Goal: Information Seeking & Learning: Learn about a topic

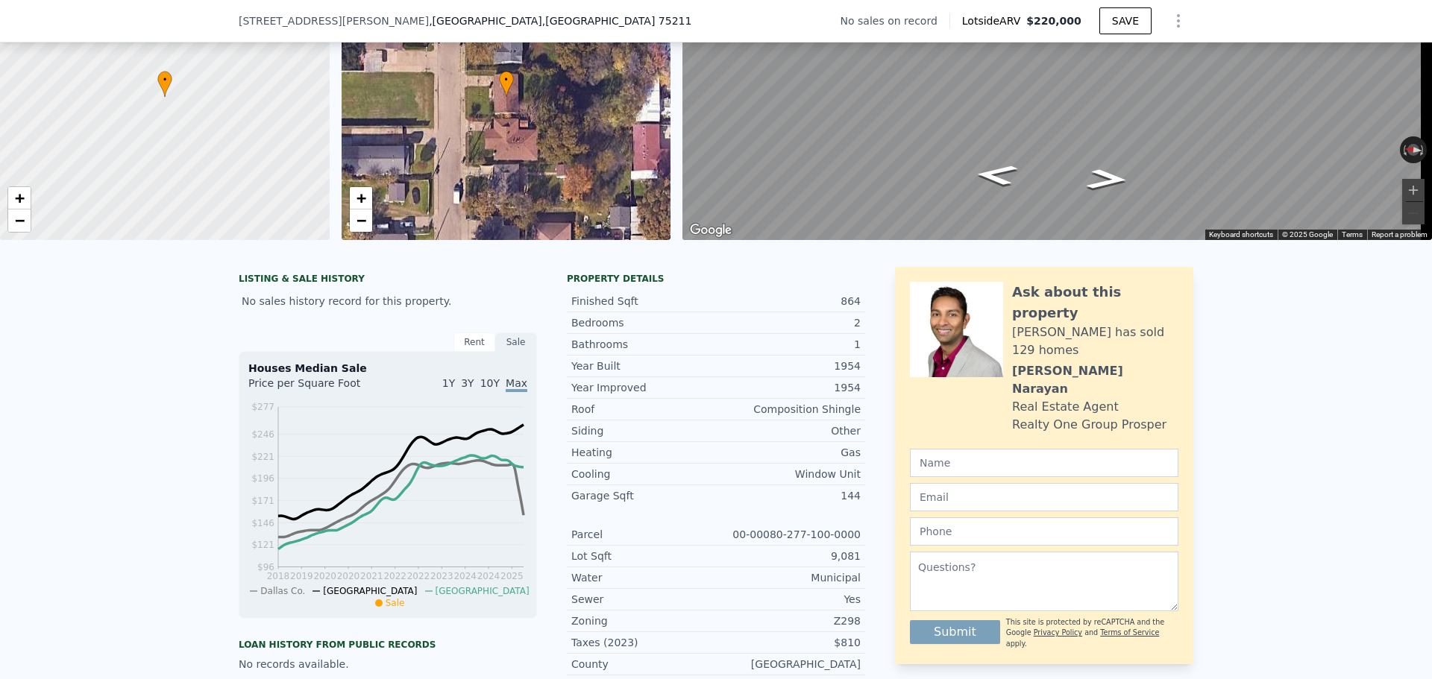
scroll to position [218, 0]
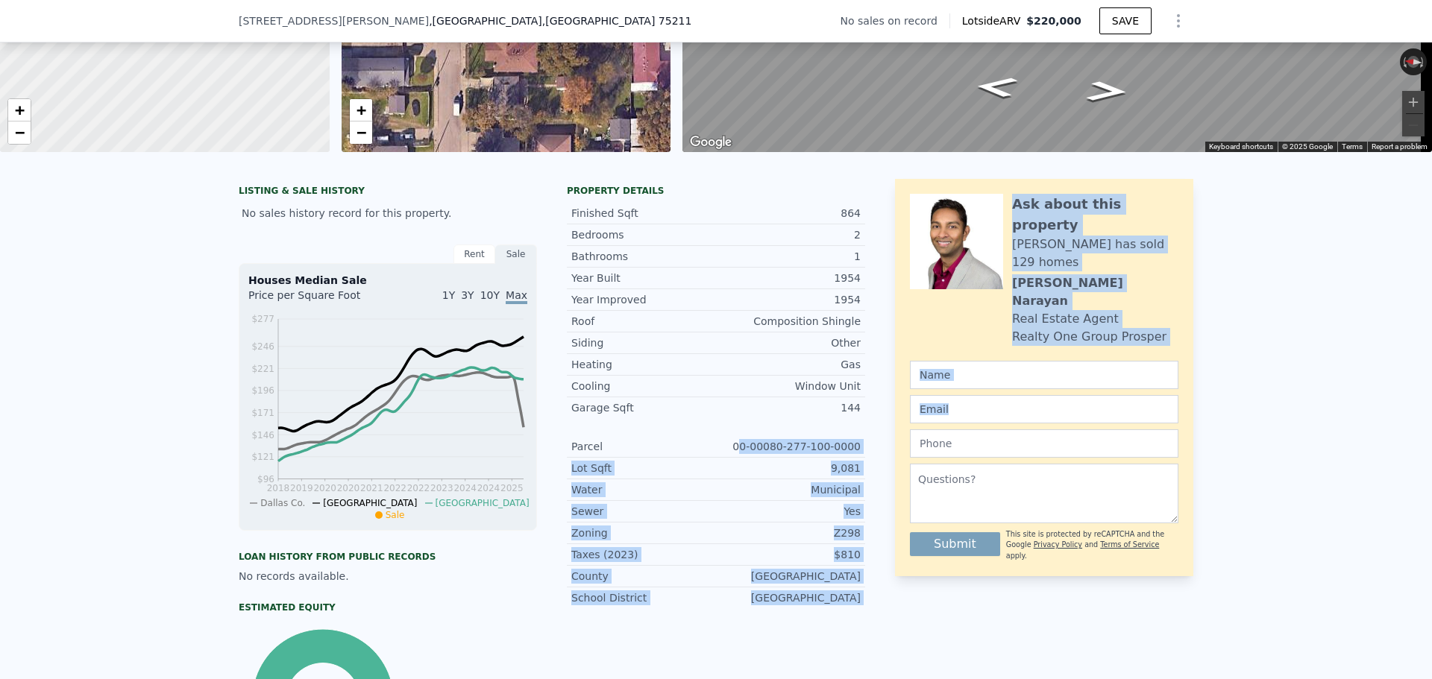
drag, startPoint x: 752, startPoint y: 459, endPoint x: 887, endPoint y: 462, distance: 135.0
click at [887, 462] on div "LISTING & SALE HISTORY No sales history record for this property. Rent Sale Ren…" at bounding box center [716, 477] width 954 height 596
click at [798, 458] on div "Parcel 00-00080-277-100-0000" at bounding box center [716, 447] width 298 height 22
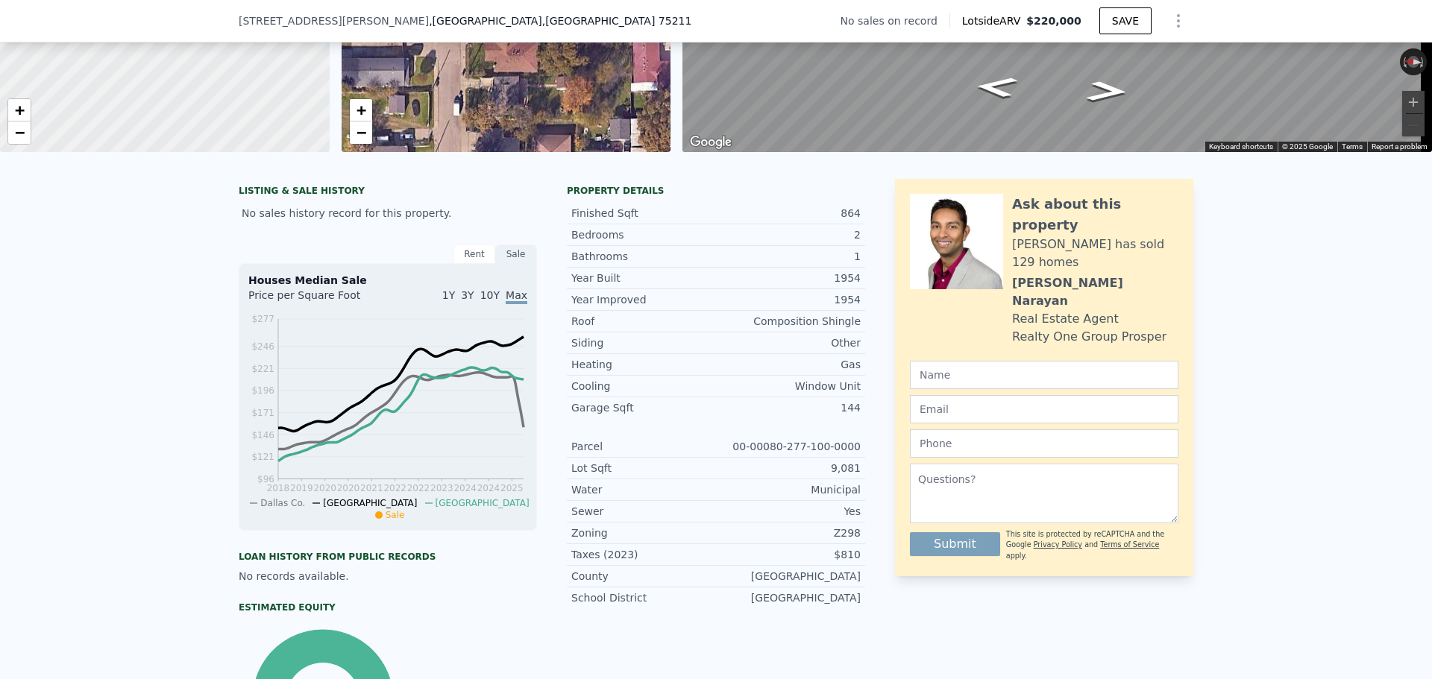
click at [749, 458] on div "Parcel 00-00080-277-100-0000" at bounding box center [716, 447] width 298 height 22
drag, startPoint x: 743, startPoint y: 460, endPoint x: 857, endPoint y: 459, distance: 114.1
click at [857, 458] on div "Parcel 00-00080-277-100-0000" at bounding box center [716, 447] width 298 height 22
copy div "00-00080-277-100-0000"
click at [853, 541] on div "Z298" at bounding box center [788, 533] width 145 height 15
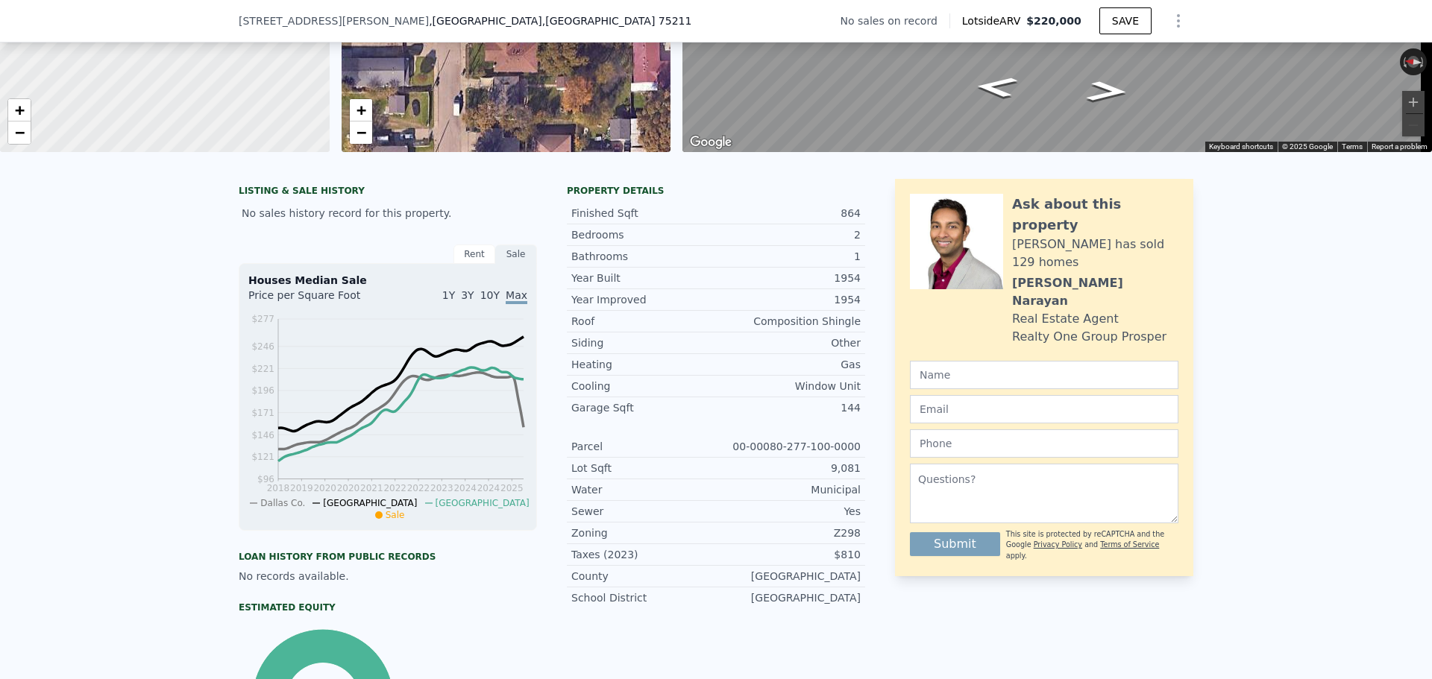
click at [853, 541] on div "Z298" at bounding box center [788, 533] width 145 height 15
drag, startPoint x: 847, startPoint y: 547, endPoint x: 861, endPoint y: 547, distance: 14.2
click at [861, 547] on div "LISTING & SALE HISTORY No sales history record for this property. Rent Sale Ren…" at bounding box center [716, 477] width 954 height 596
copy div "Z298"
drag, startPoint x: 841, startPoint y: 523, endPoint x: 865, endPoint y: 526, distance: 24.0
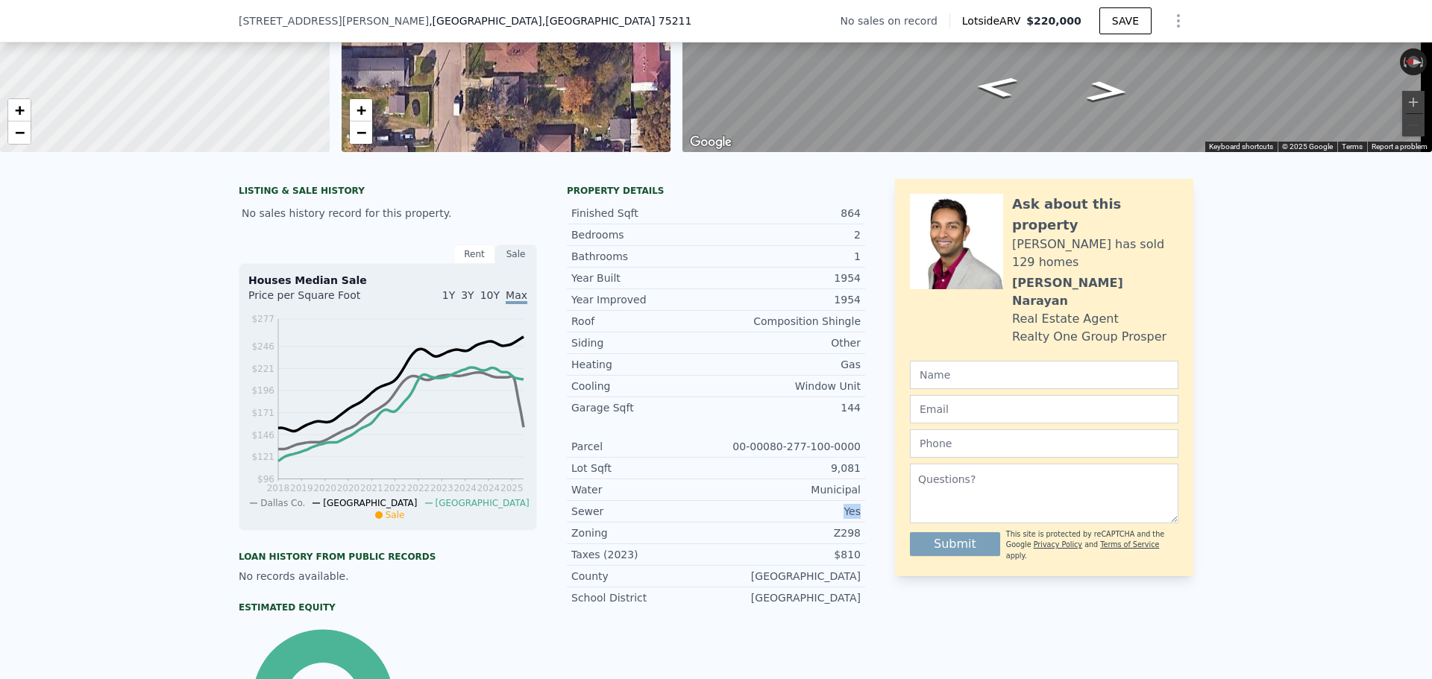
click at [865, 526] on div "LISTING & SALE HISTORY No sales history record for this property. Rent Sale Ren…" at bounding box center [716, 477] width 954 height 596
click at [791, 513] on div "Sewer Yes" at bounding box center [716, 512] width 298 height 22
drag, startPoint x: 785, startPoint y: 502, endPoint x: 875, endPoint y: 510, distance: 90.6
click at [863, 505] on div "LISTING & SALE HISTORY No sales history record for this property. Rent Sale Ren…" at bounding box center [716, 477] width 954 height 596
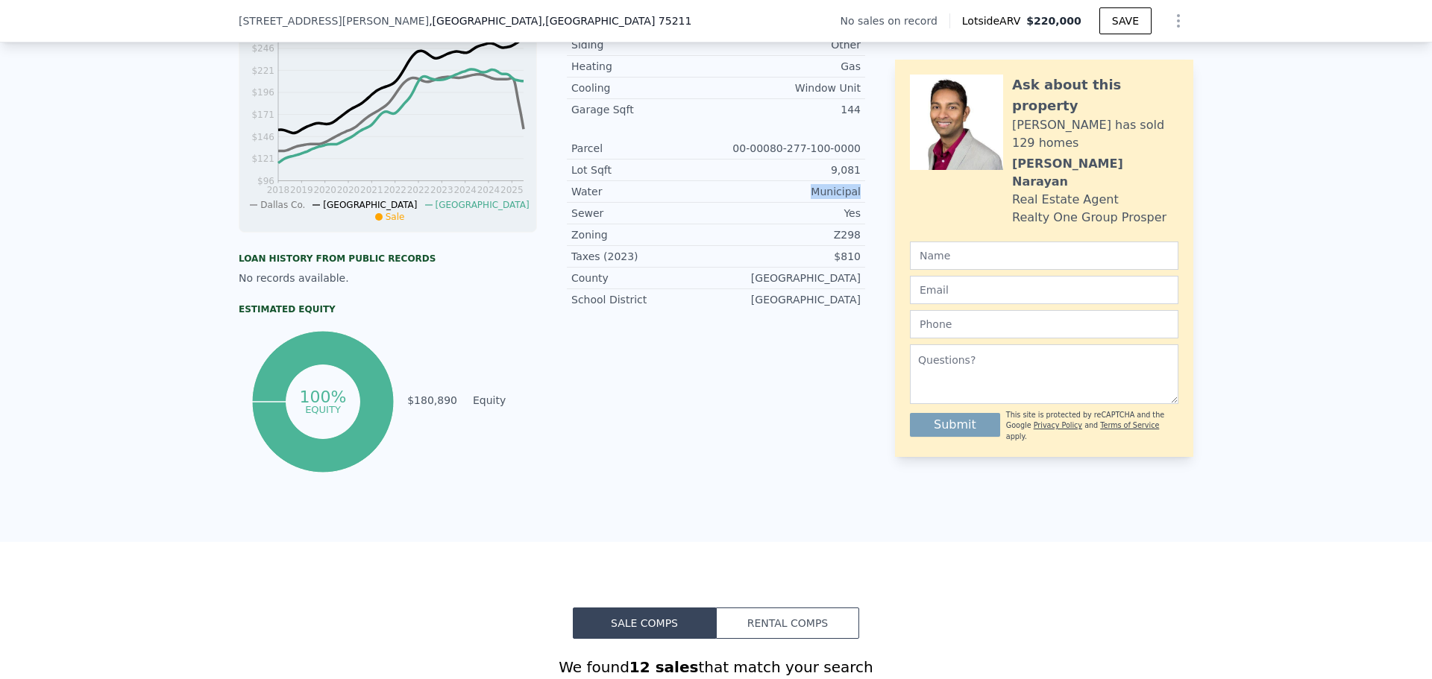
scroll to position [964, 0]
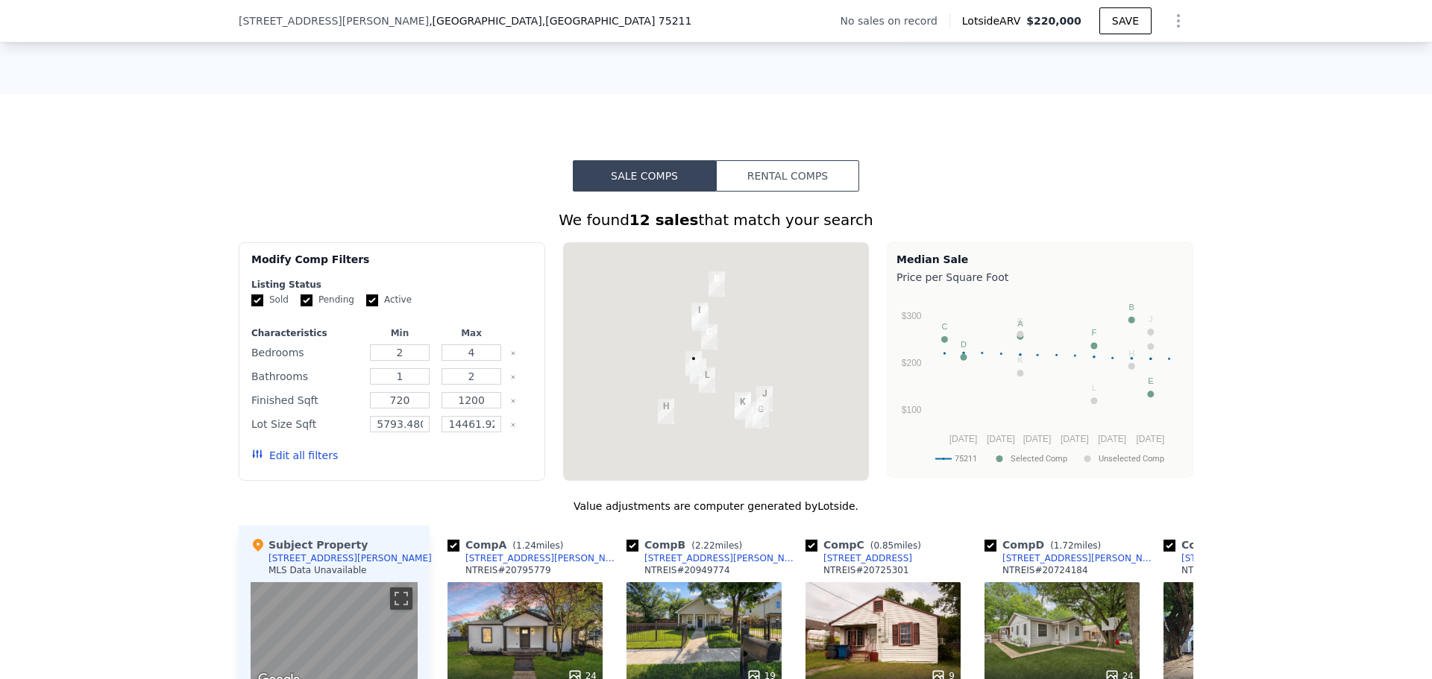
click at [770, 192] on button "Rental Comps" at bounding box center [787, 175] width 143 height 31
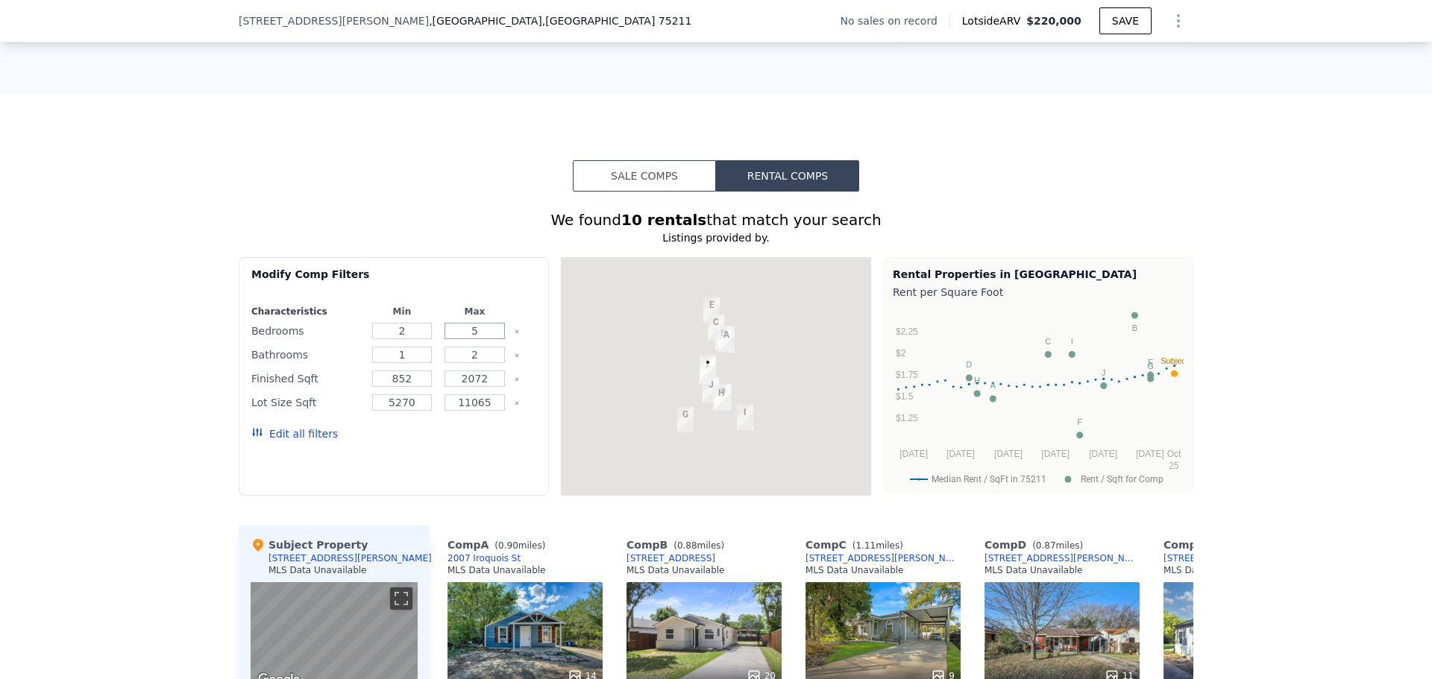
drag, startPoint x: 477, startPoint y: 342, endPoint x: 441, endPoint y: 342, distance: 35.8
click at [444, 339] on input "5" at bounding box center [474, 331] width 60 height 16
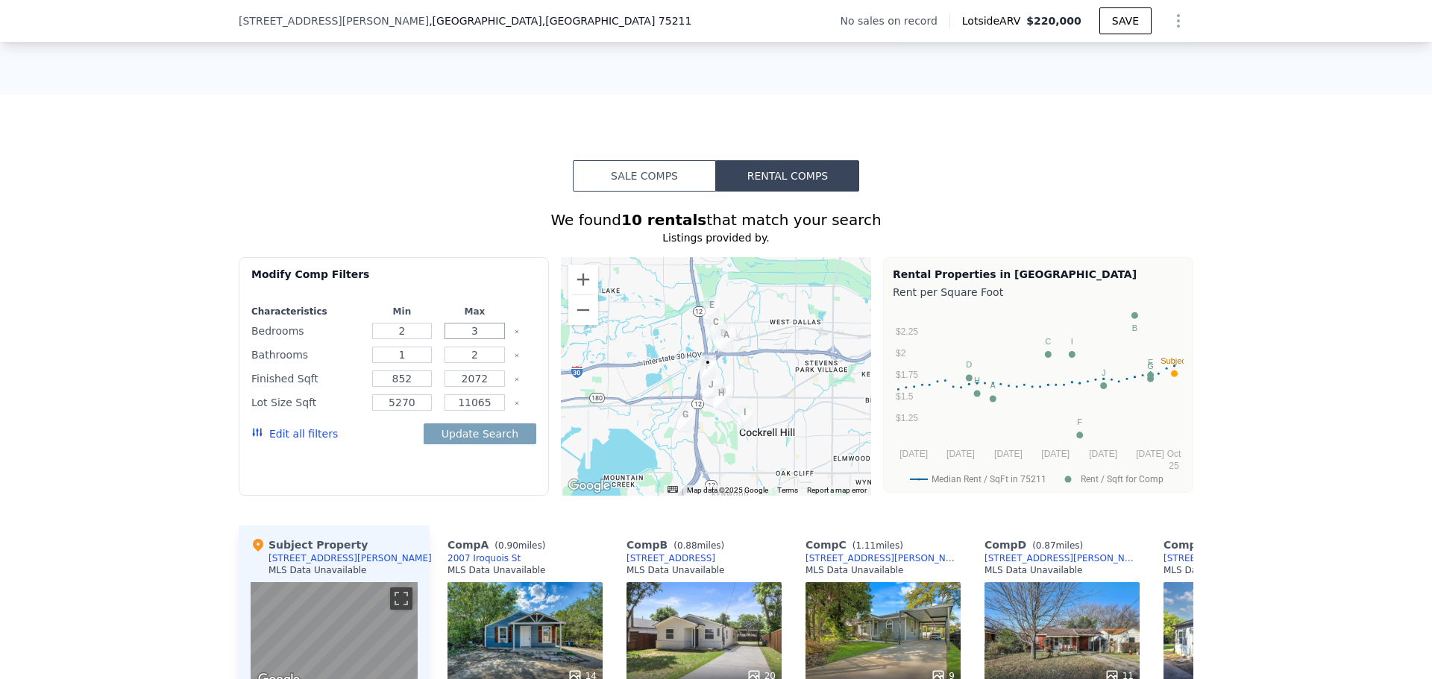
type input "3"
drag, startPoint x: 402, startPoint y: 342, endPoint x: 377, endPoint y: 342, distance: 24.6
click at [382, 339] on input "2" at bounding box center [402, 331] width 60 height 16
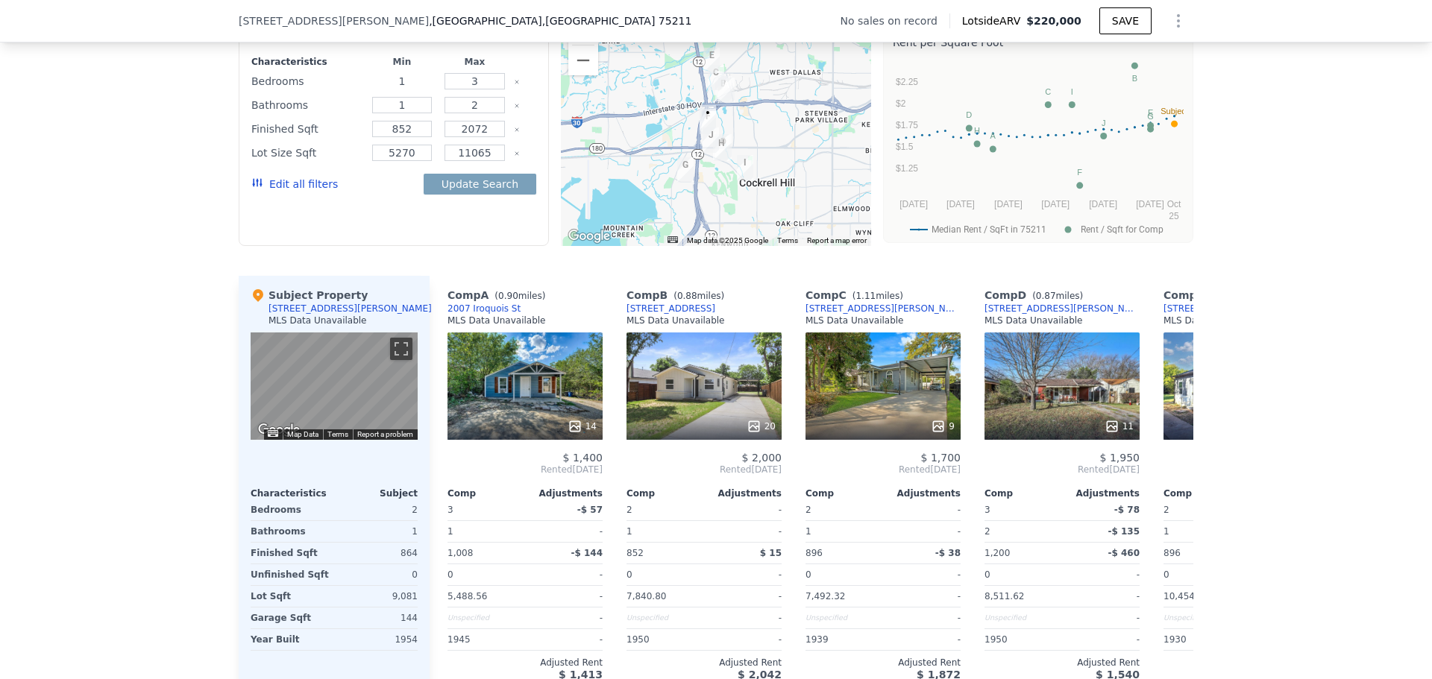
scroll to position [1188, 0]
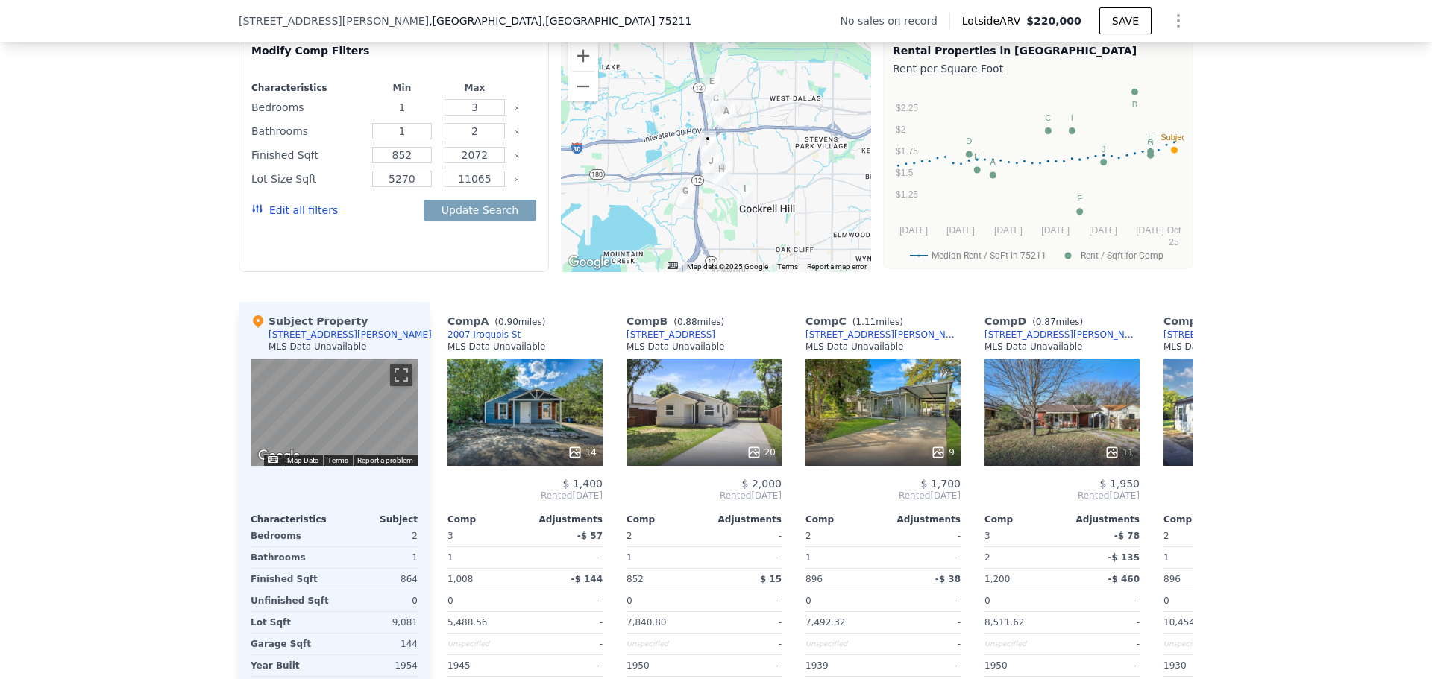
type input "1"
drag, startPoint x: 413, startPoint y: 166, endPoint x: 336, endPoint y: 169, distance: 77.6
click at [336, 166] on div "Finished Sqft 852 2072" at bounding box center [393, 155] width 285 height 21
type input "600"
type input "1100"
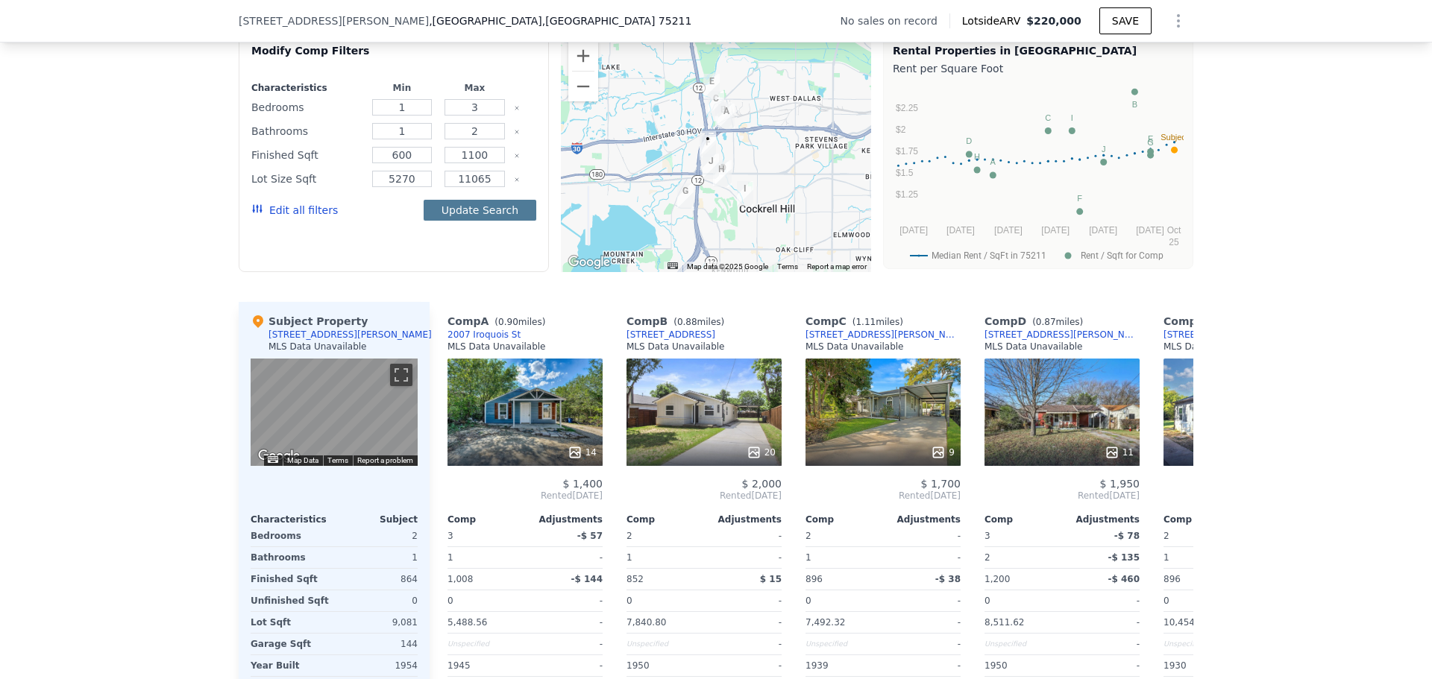
click at [497, 218] on button "Update Search" at bounding box center [480, 210] width 113 height 21
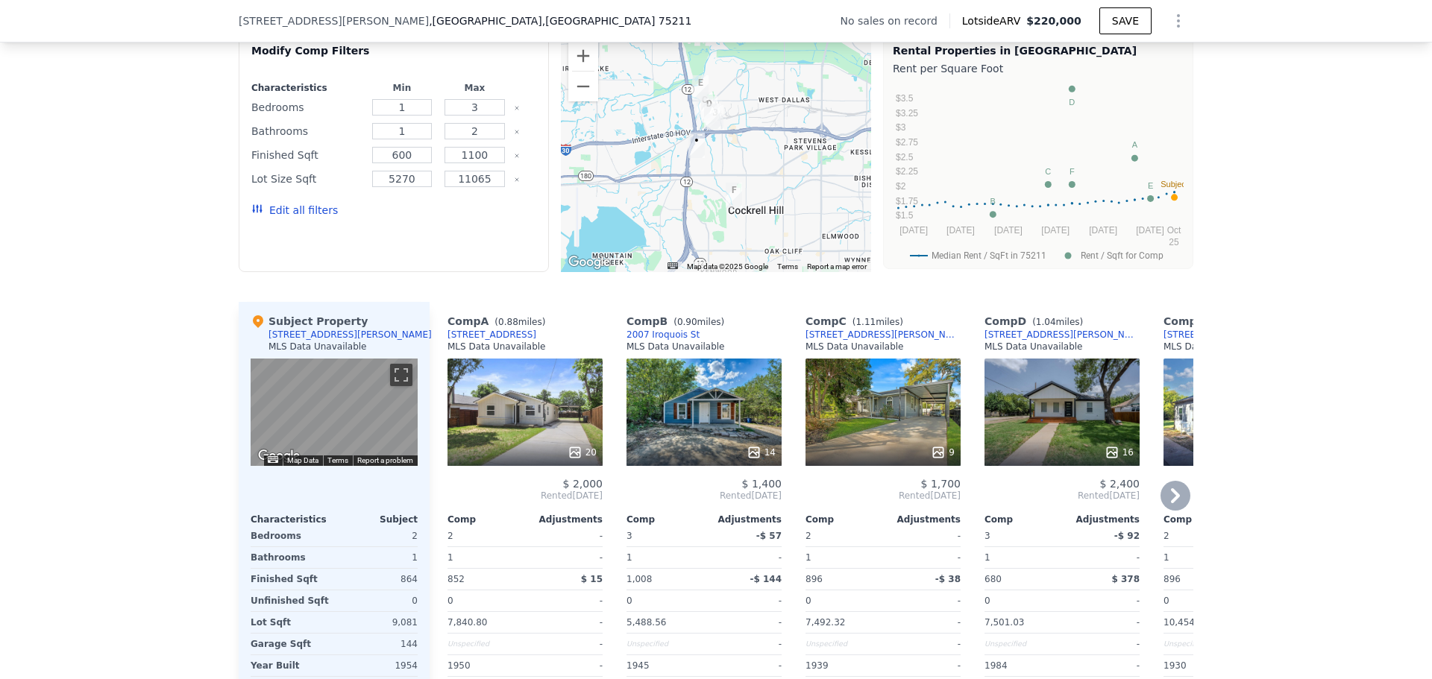
scroll to position [1262, 0]
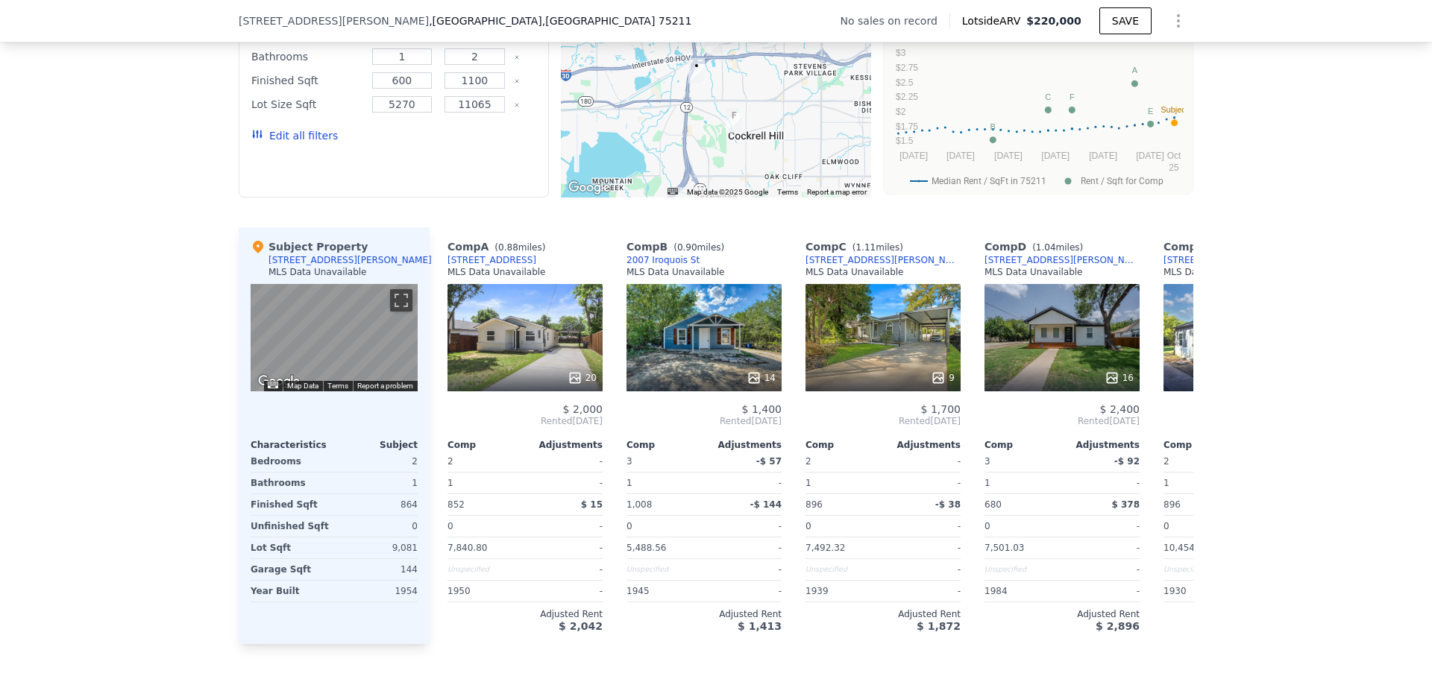
type input "2"
type input "5"
type input "852"
type input "2072"
